Goal: Find specific page/section: Find specific page/section

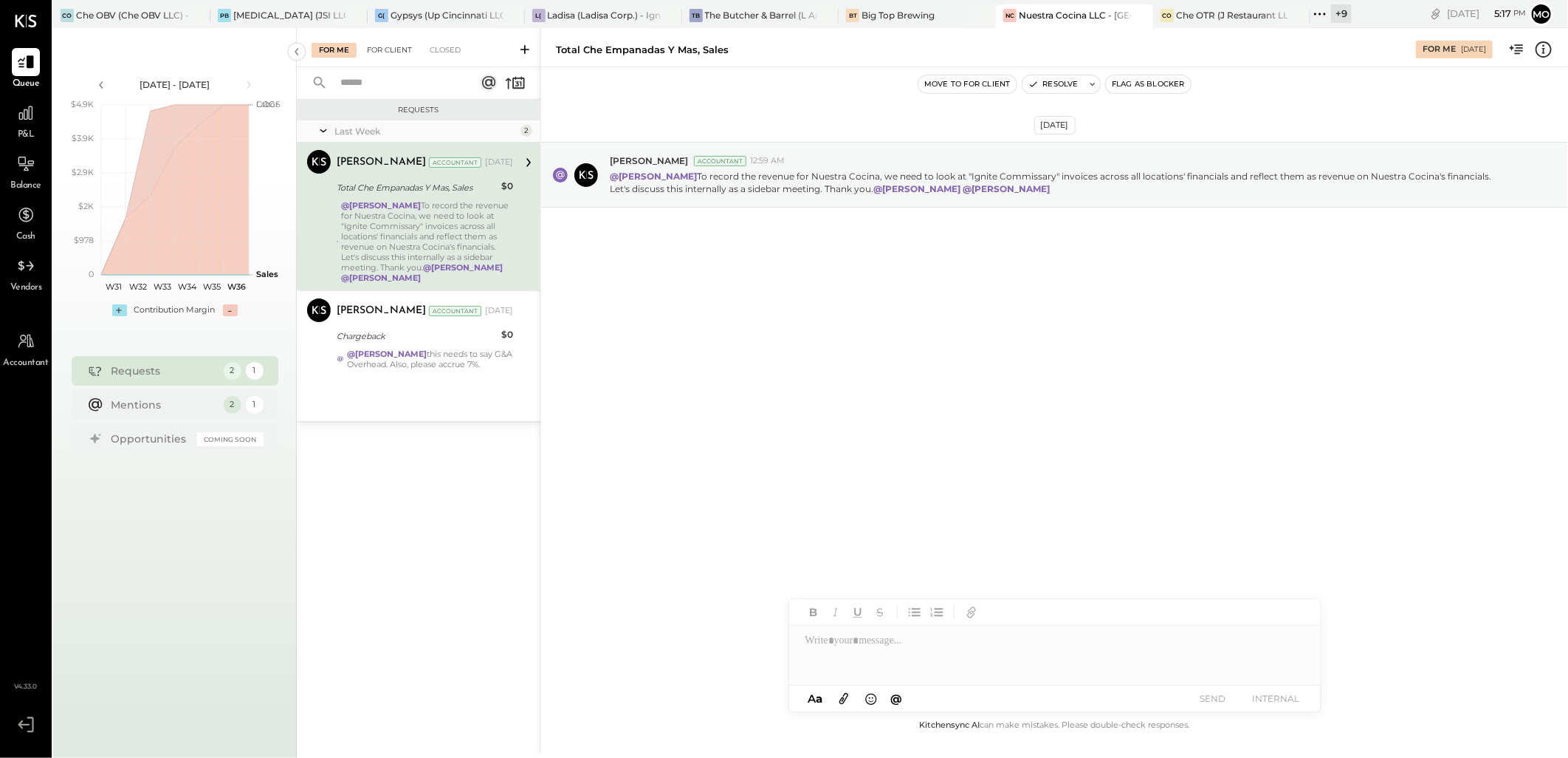
click at [379, 53] on div "For Client" at bounding box center [389, 50] width 59 height 14
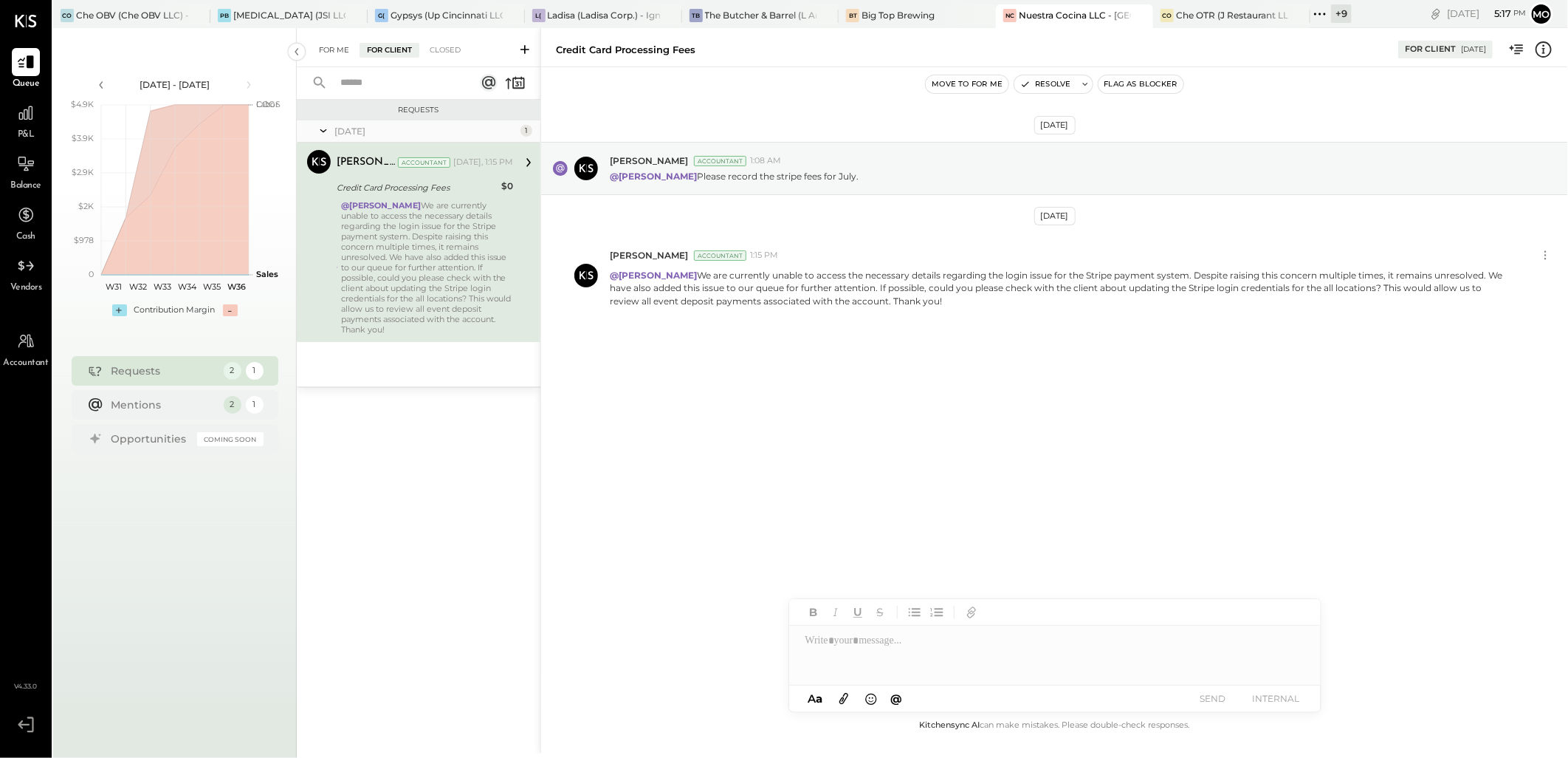
click at [325, 50] on div "For Me" at bounding box center [334, 50] width 45 height 14
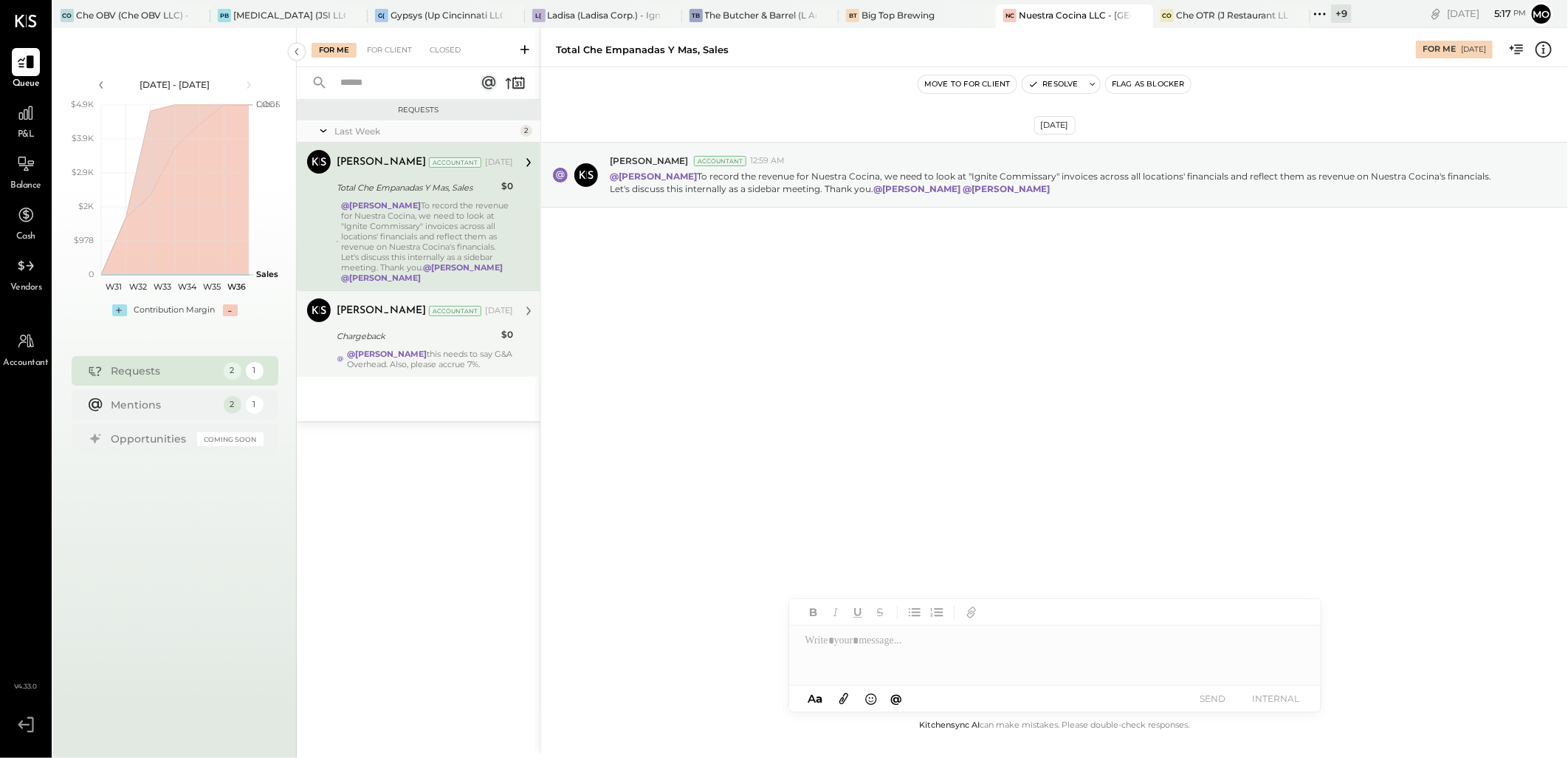
click at [410, 363] on div "@Mohammadsalkin Ansari this needs to say G&A Overhead. Also, please accrue 7%." at bounding box center [430, 359] width 166 height 21
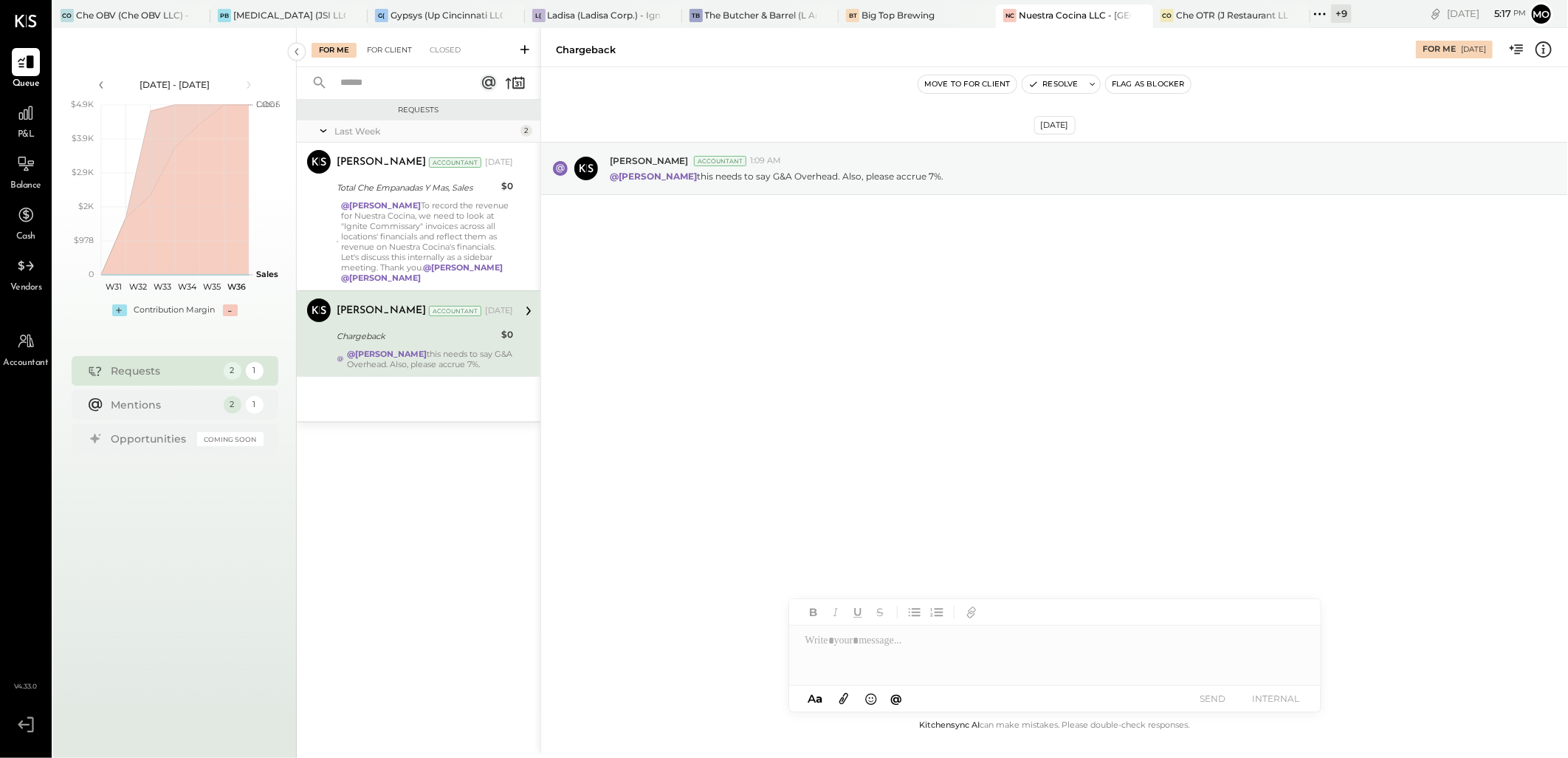
click at [384, 45] on div "For Client" at bounding box center [389, 50] width 59 height 14
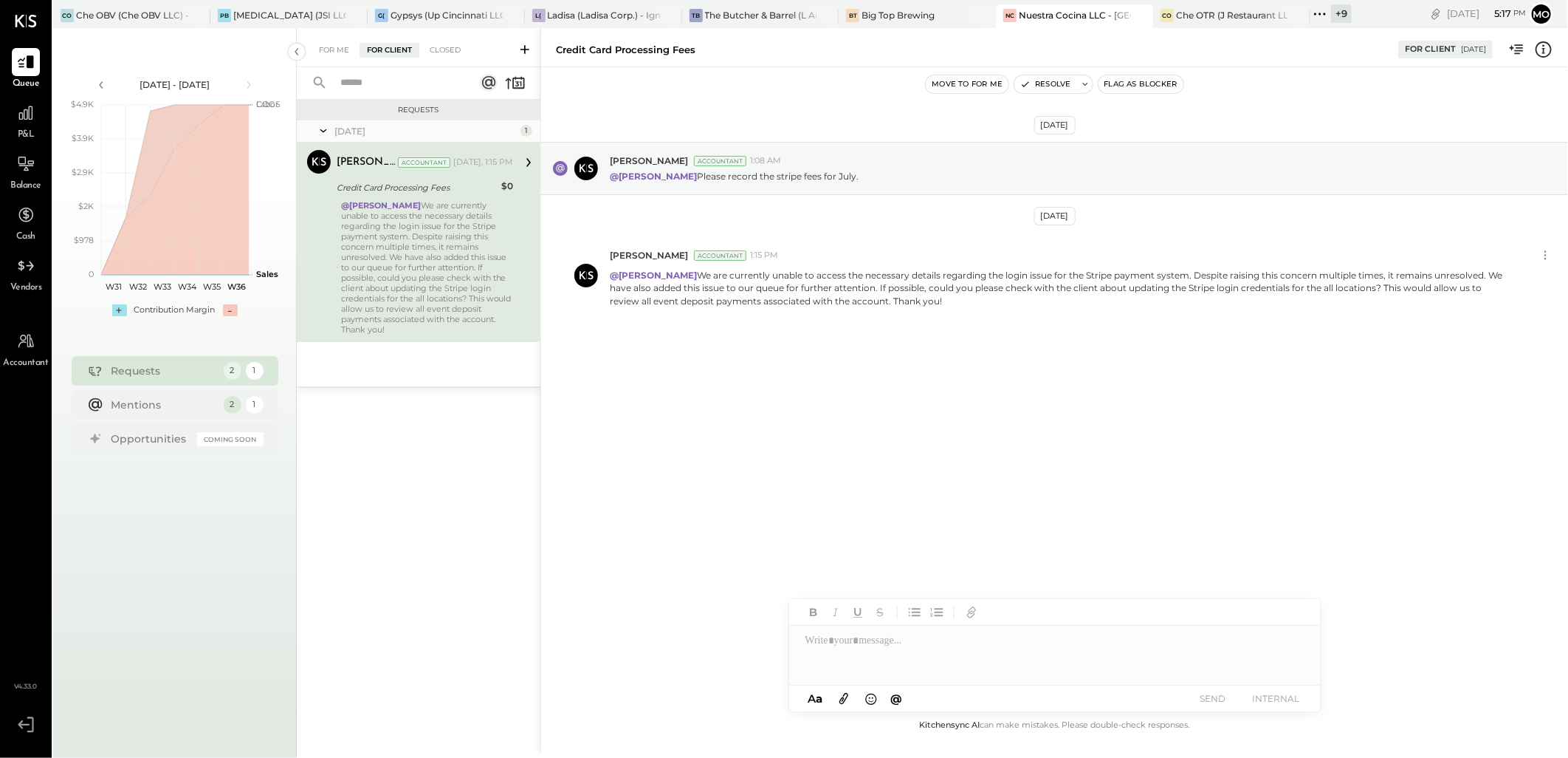
click at [322, 58] on div "For Me For Client Closed" at bounding box center [418, 47] width 244 height 39
click at [332, 45] on div "For Me" at bounding box center [334, 50] width 45 height 14
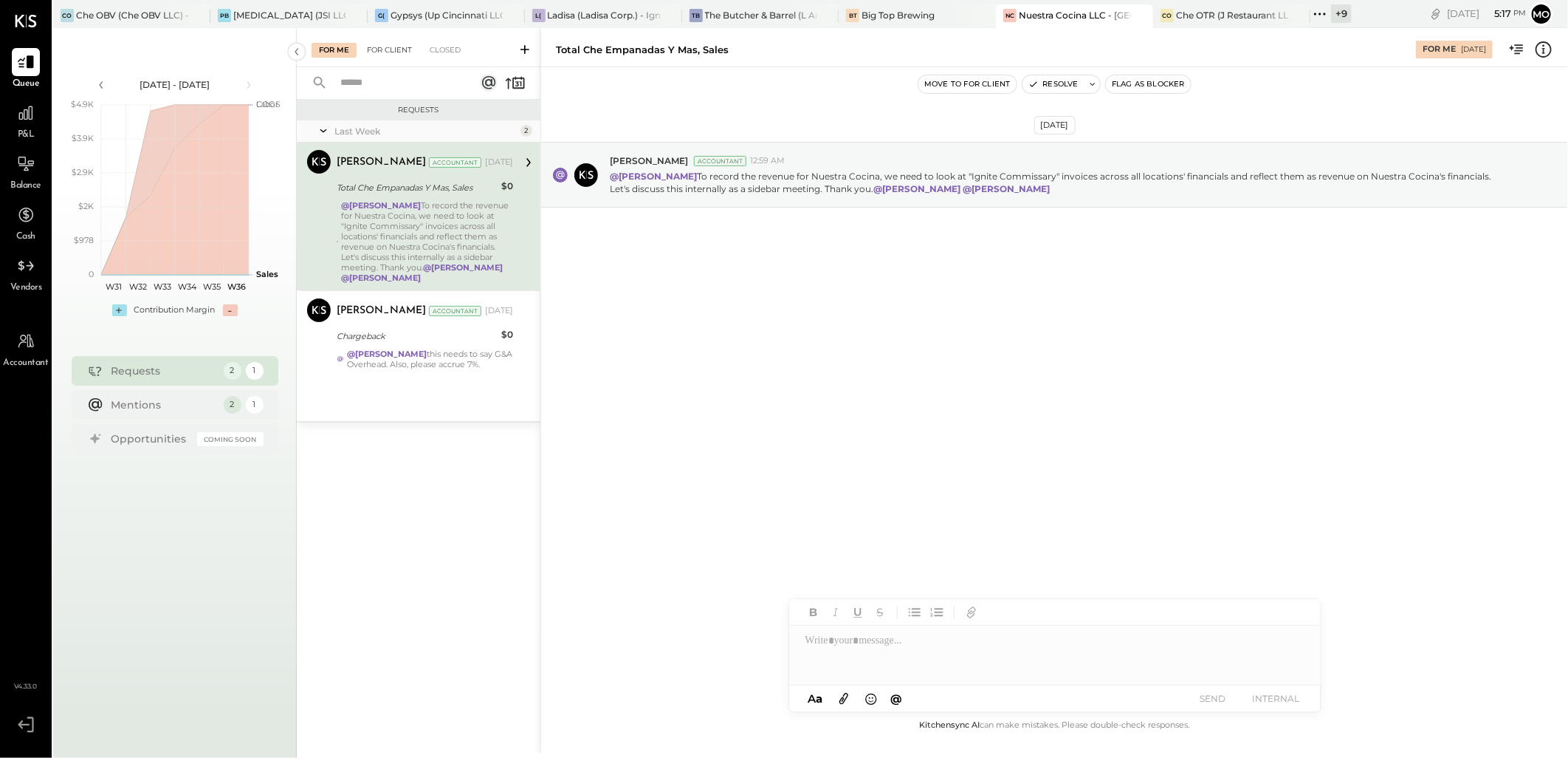
click at [401, 50] on div "For Client" at bounding box center [389, 50] width 59 height 14
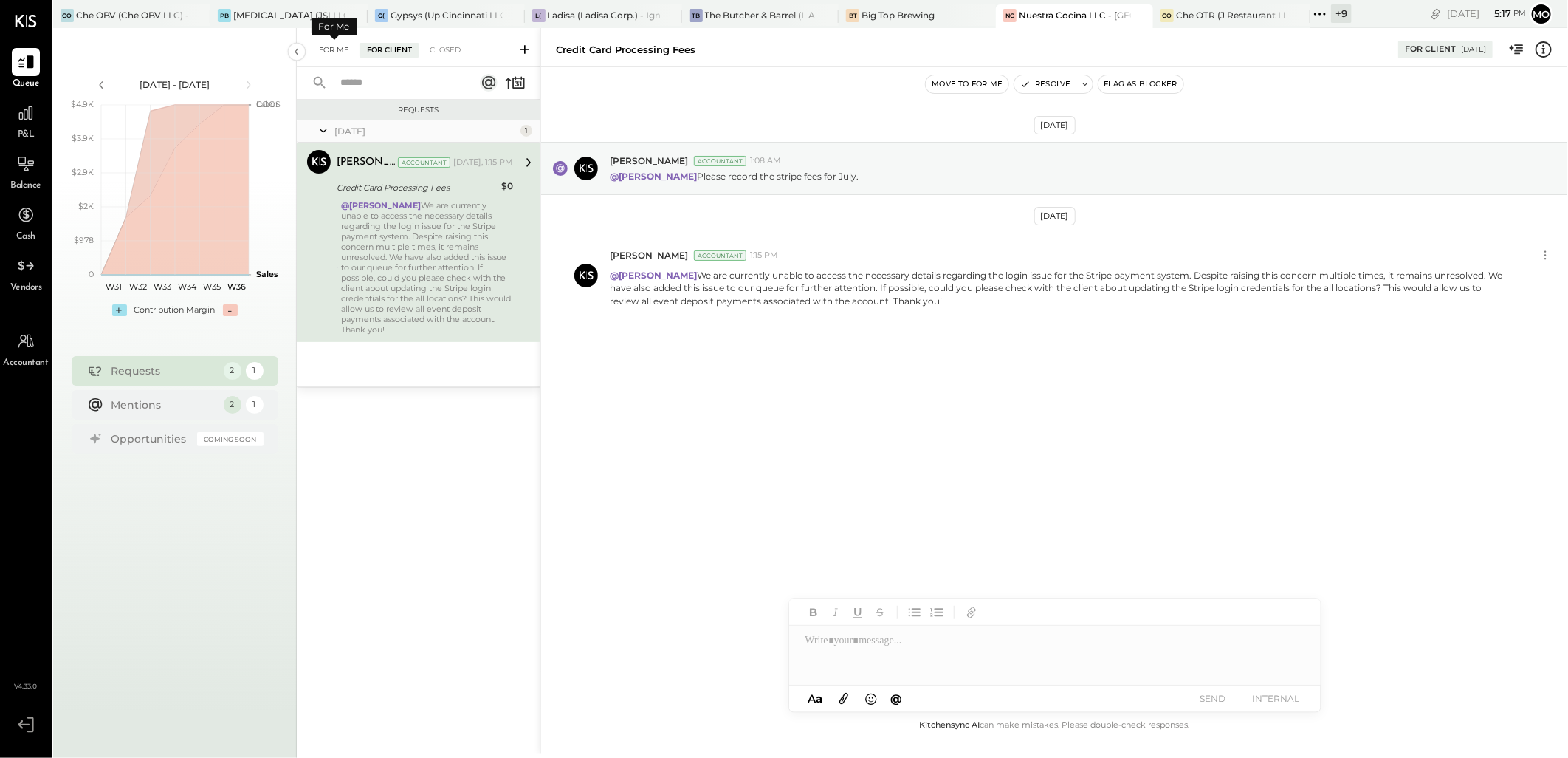
click at [347, 47] on div "For Me" at bounding box center [334, 50] width 45 height 14
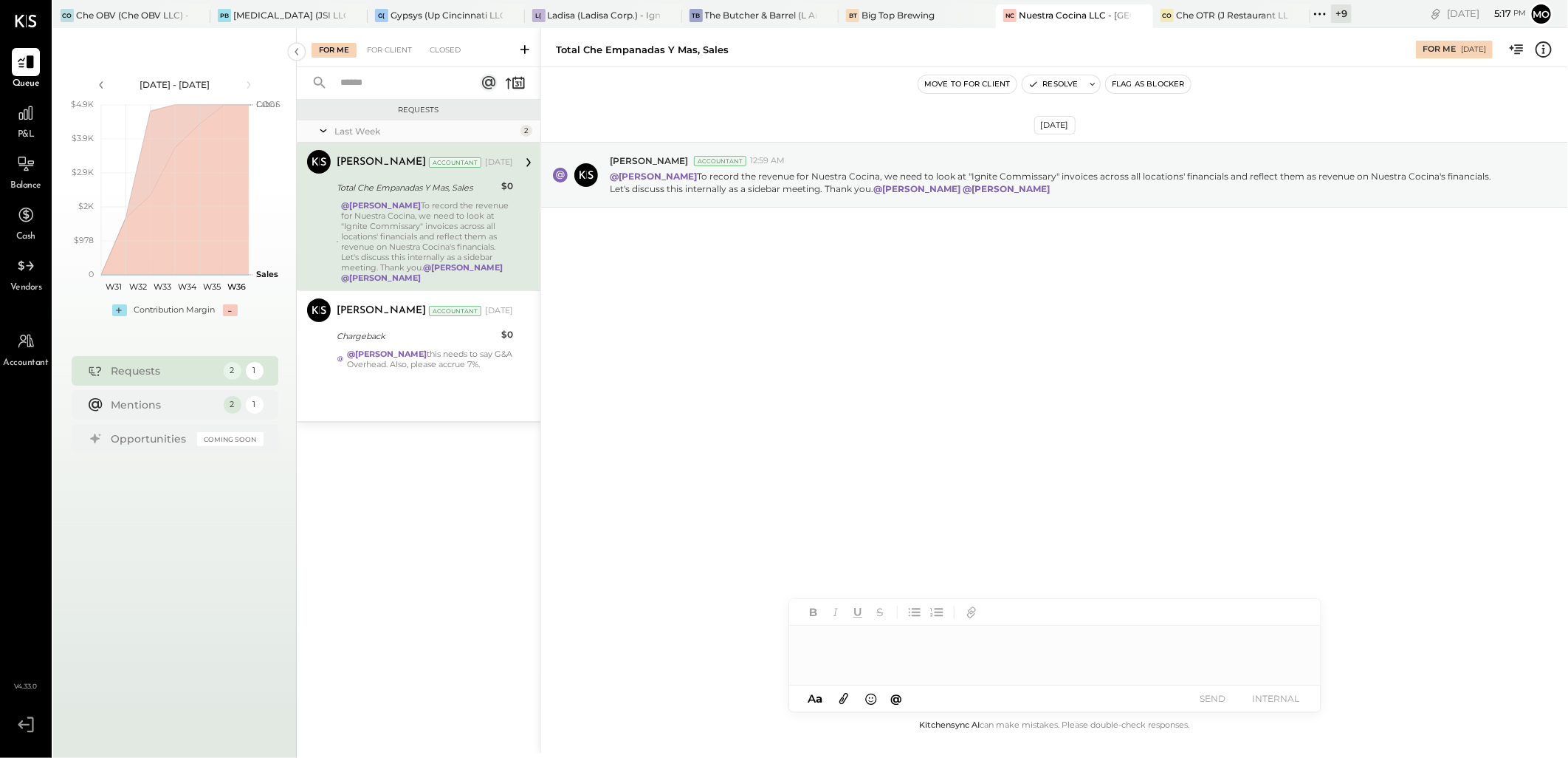
click at [853, 640] on div at bounding box center [1054, 654] width 531 height 59
click at [831, 424] on div "[DATE] [PERSON_NAME] Accountant 12:59 AM @[PERSON_NAME] To record the revenue f…" at bounding box center [1054, 392] width 1027 height 649
click at [487, 327] on div "Chargeback" at bounding box center [416, 336] width 160 height 18
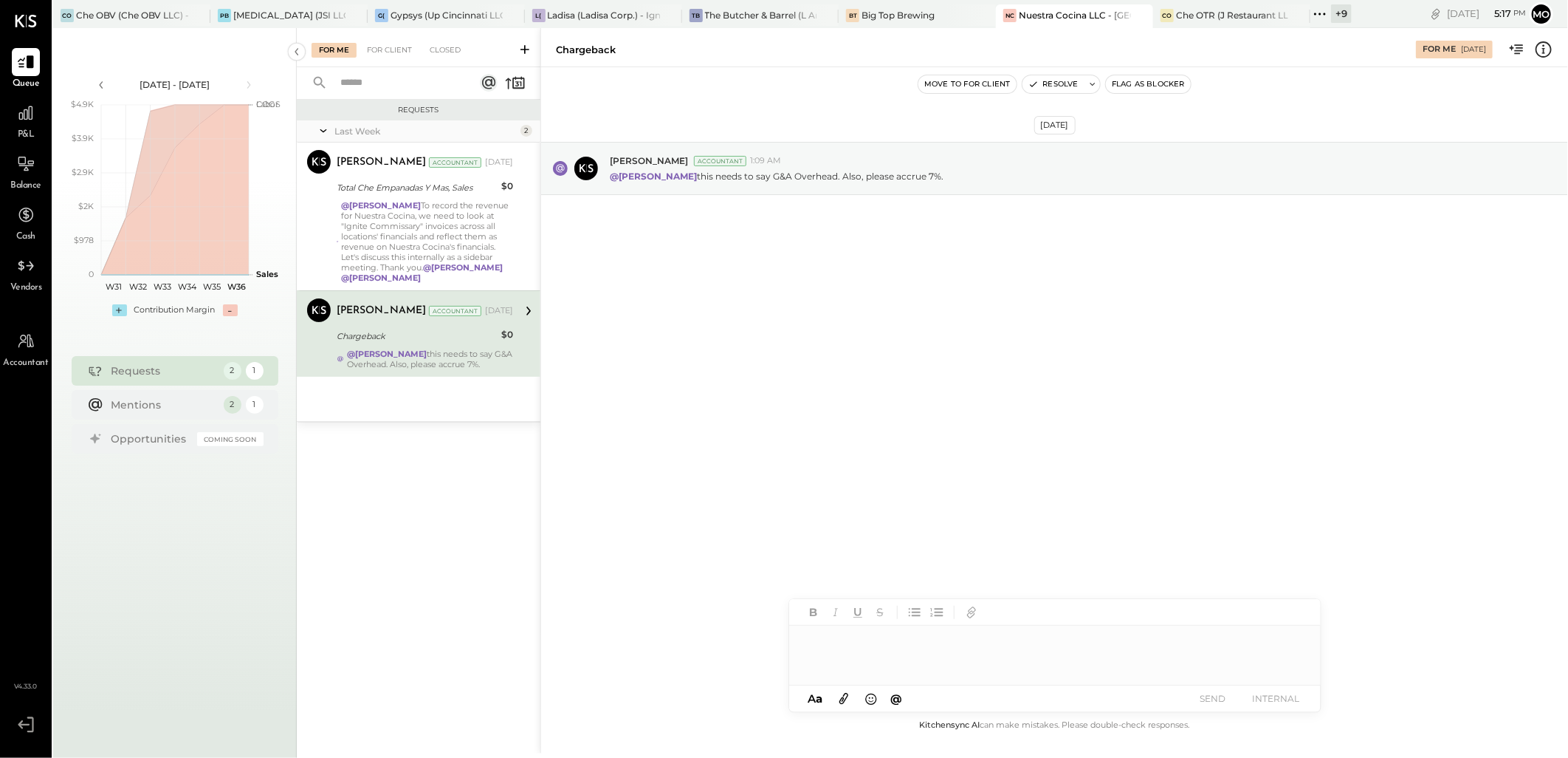
click at [395, 57] on div "For Client" at bounding box center [389, 50] width 59 height 14
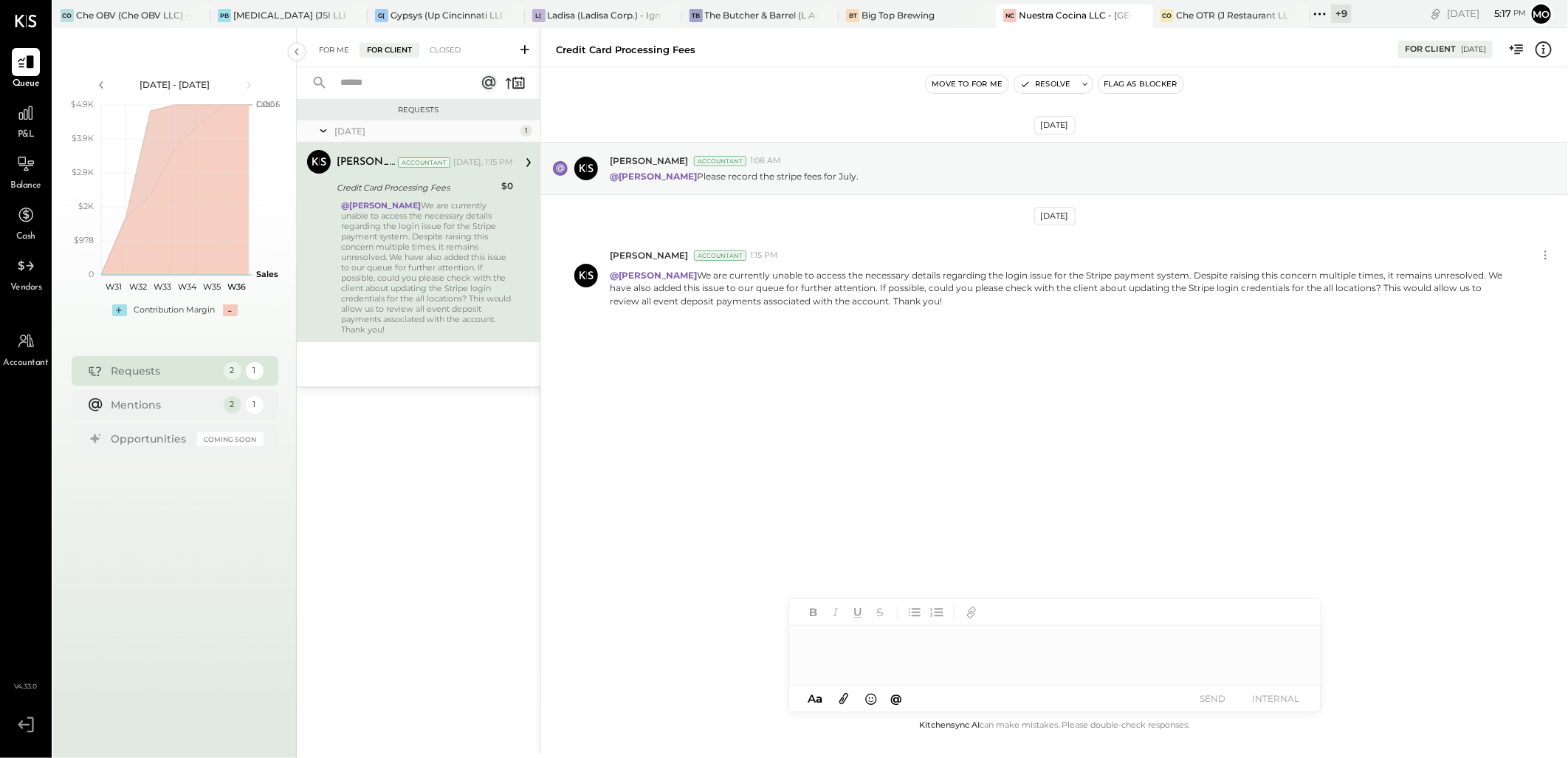
click at [346, 51] on div "For Me" at bounding box center [334, 50] width 45 height 14
